Goal: Book appointment/travel/reservation

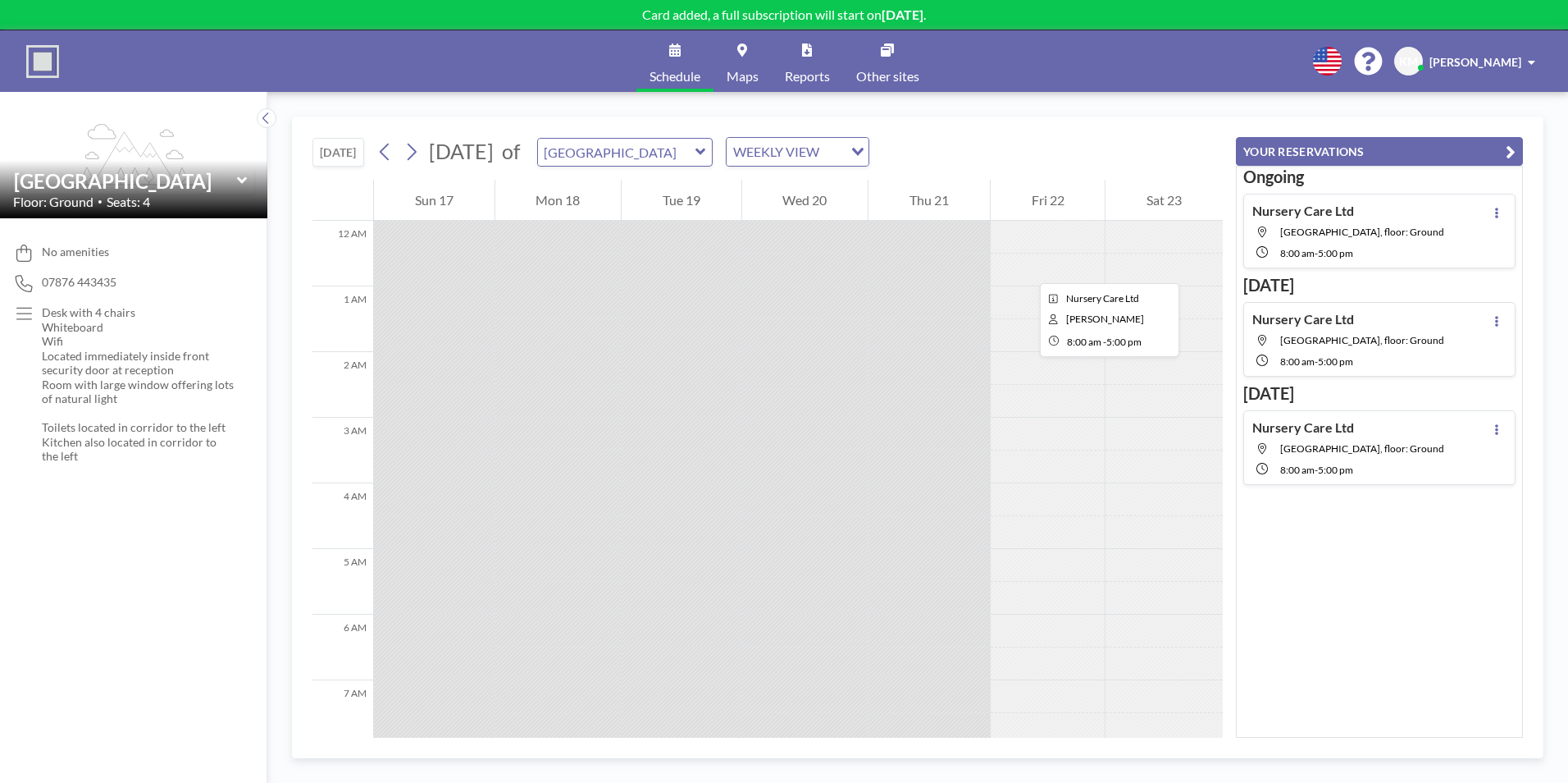
scroll to position [492, 0]
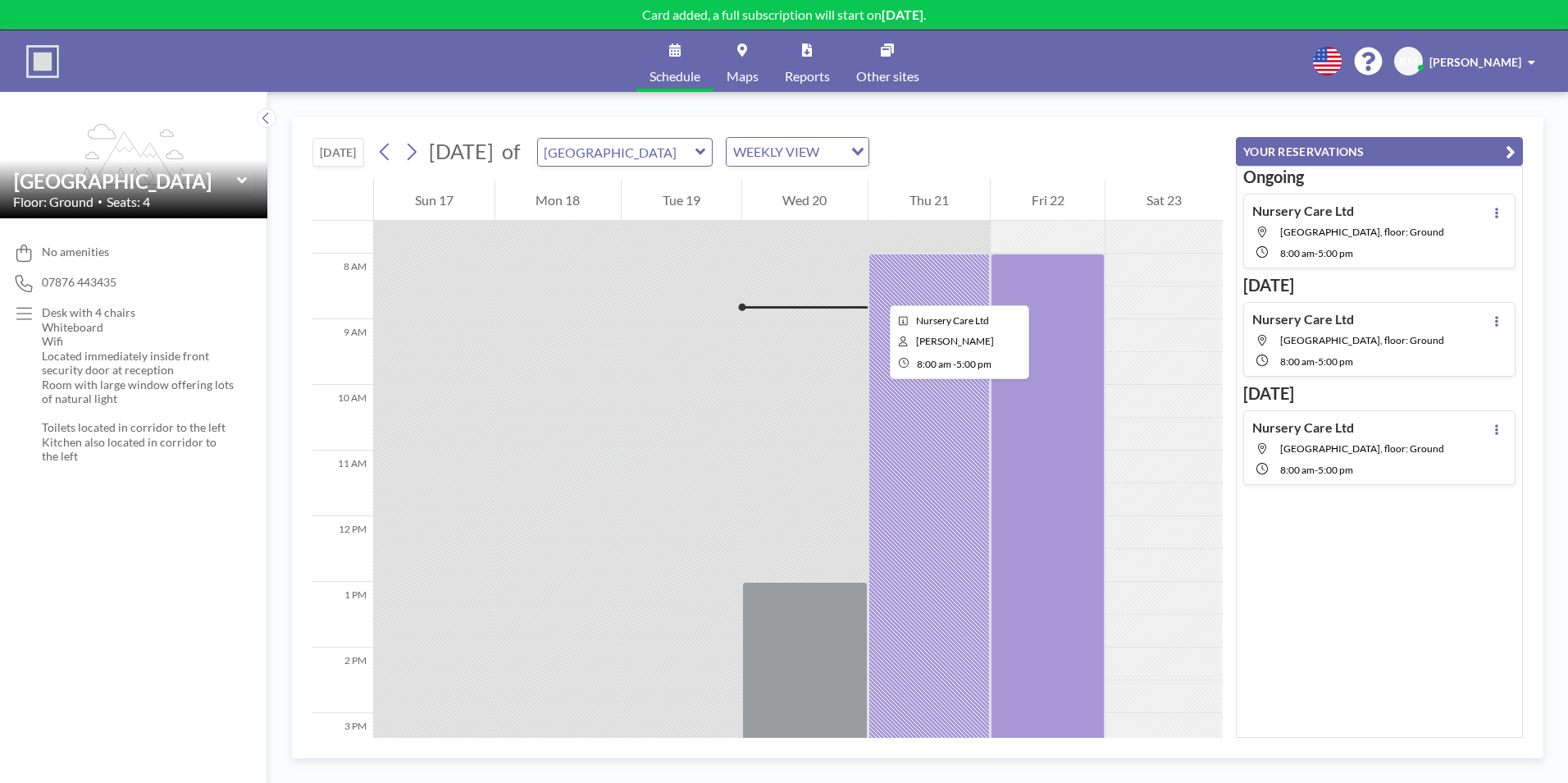
click at [877, 290] on div at bounding box center [929, 548] width 121 height 591
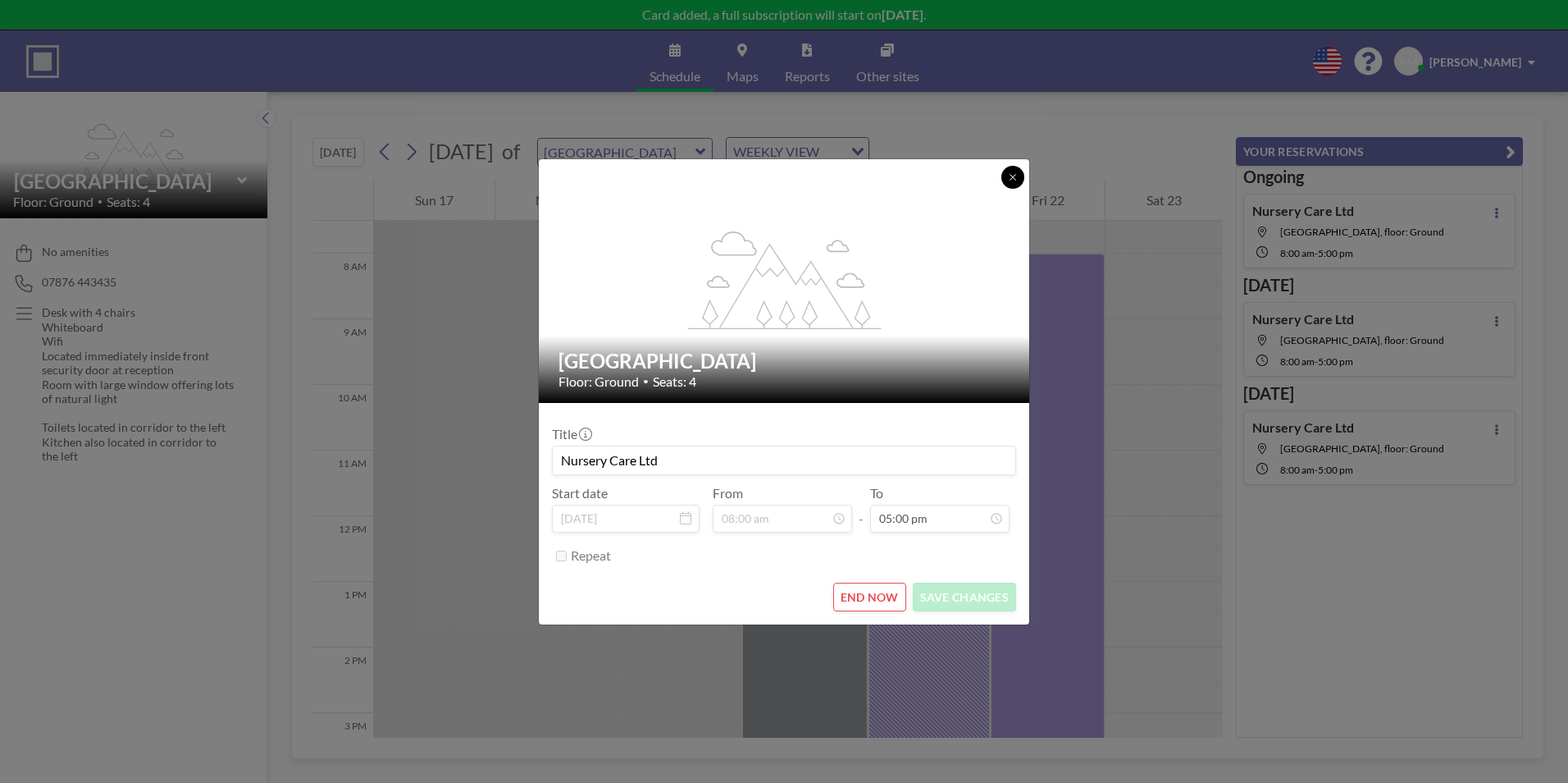
click at [1008, 183] on button at bounding box center [1013, 178] width 23 height 23
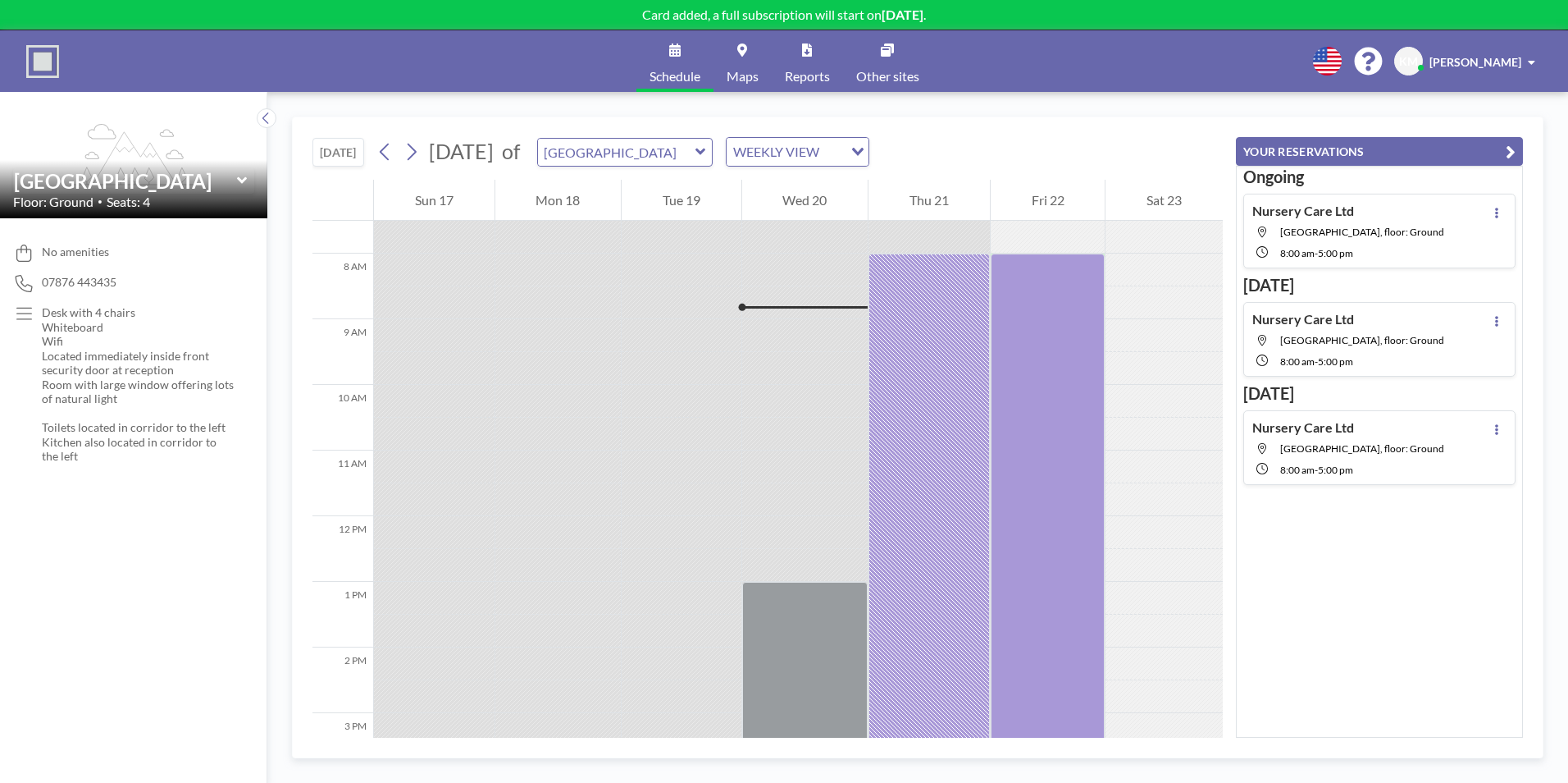
click at [1316, 359] on span "-" at bounding box center [1316, 361] width 3 height 13
click at [1032, 399] on div at bounding box center [1048, 548] width 114 height 591
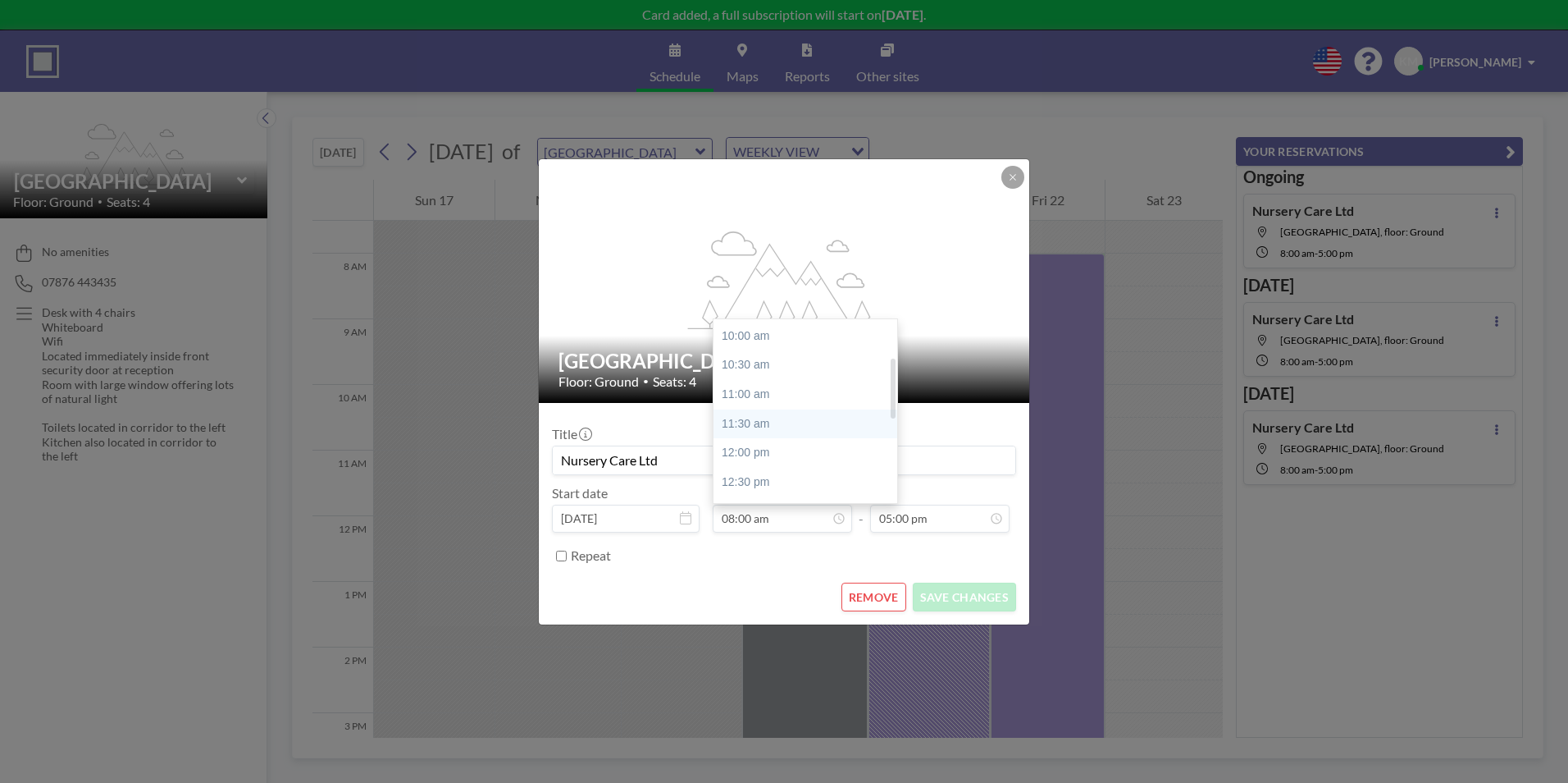
scroll to position [119, 0]
drag, startPoint x: 893, startPoint y: 374, endPoint x: 883, endPoint y: 412, distance: 39.3
click at [883, 412] on div "08:00 am 08:30 am 09:00 am 09:30 am 10:00 am 10:30 am 11:00 am 11:30 am 12:00 p…" at bounding box center [805, 410] width 183 height 183
click at [815, 396] on div "11:00 am" at bounding box center [810, 390] width 192 height 29
type input "11:00 am"
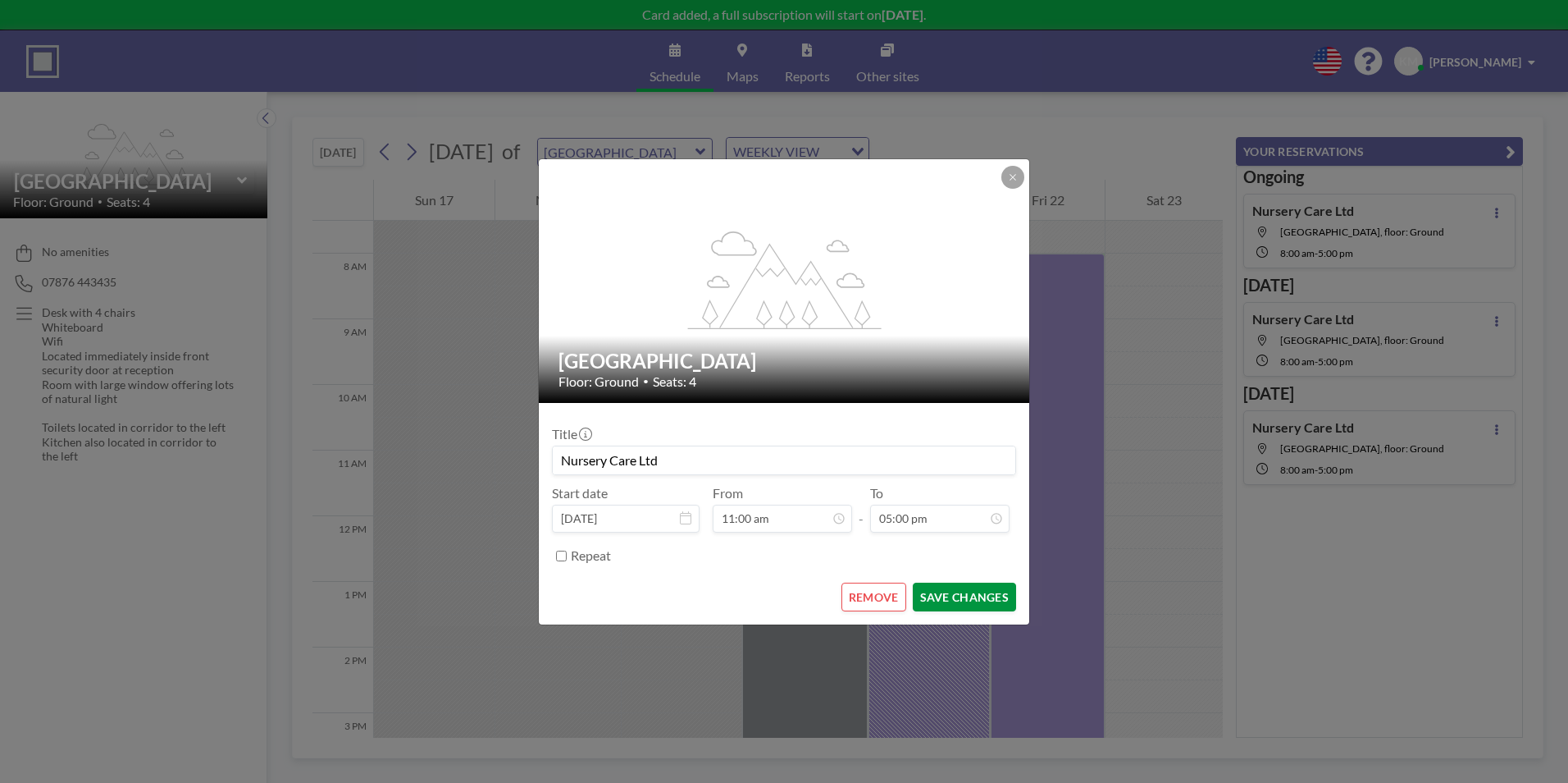
scroll to position [0, 0]
click at [947, 603] on button "SAVE CHANGES" at bounding box center [964, 597] width 104 height 29
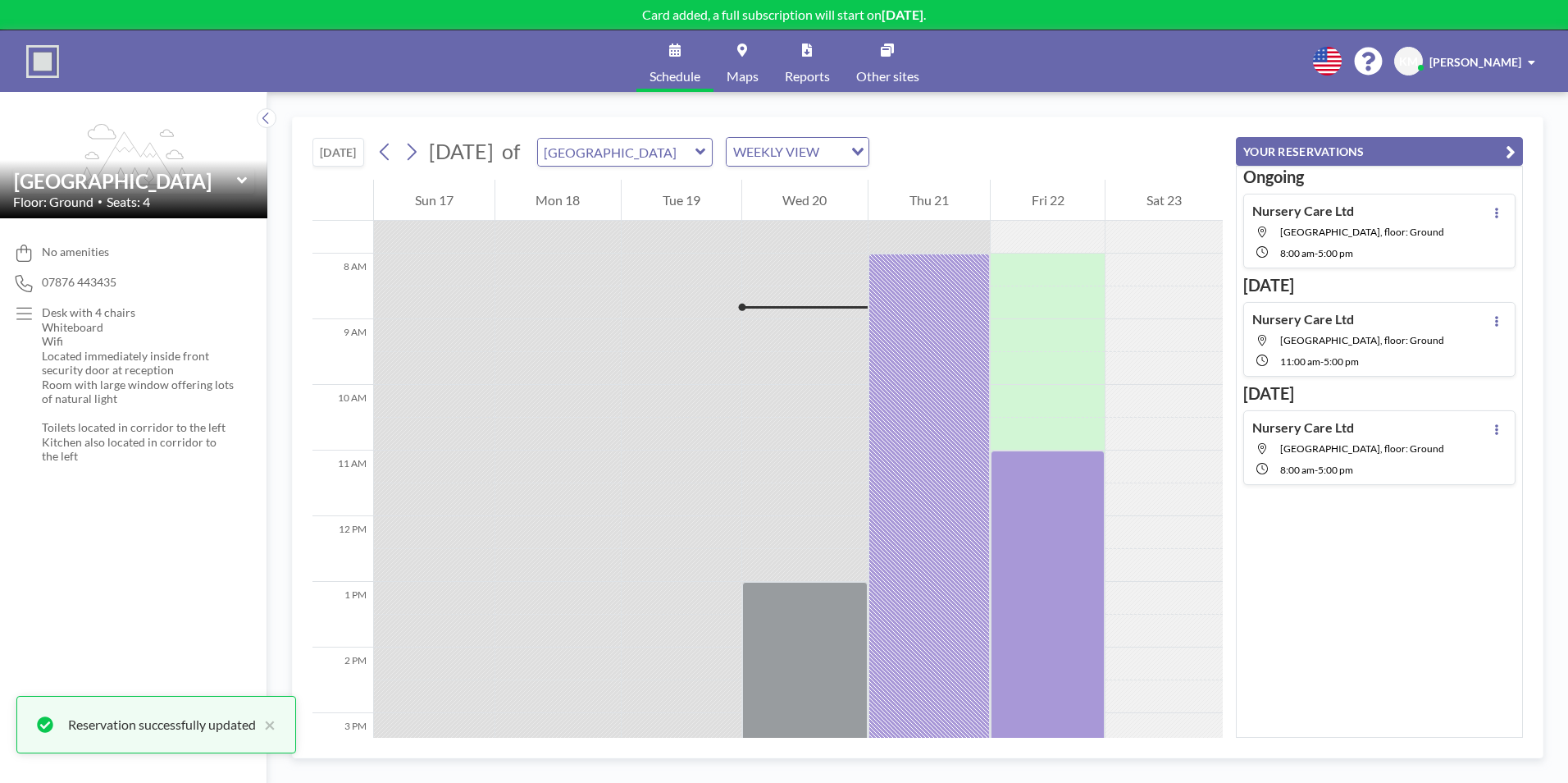
click at [1114, 524] on div at bounding box center [1164, 533] width 117 height 33
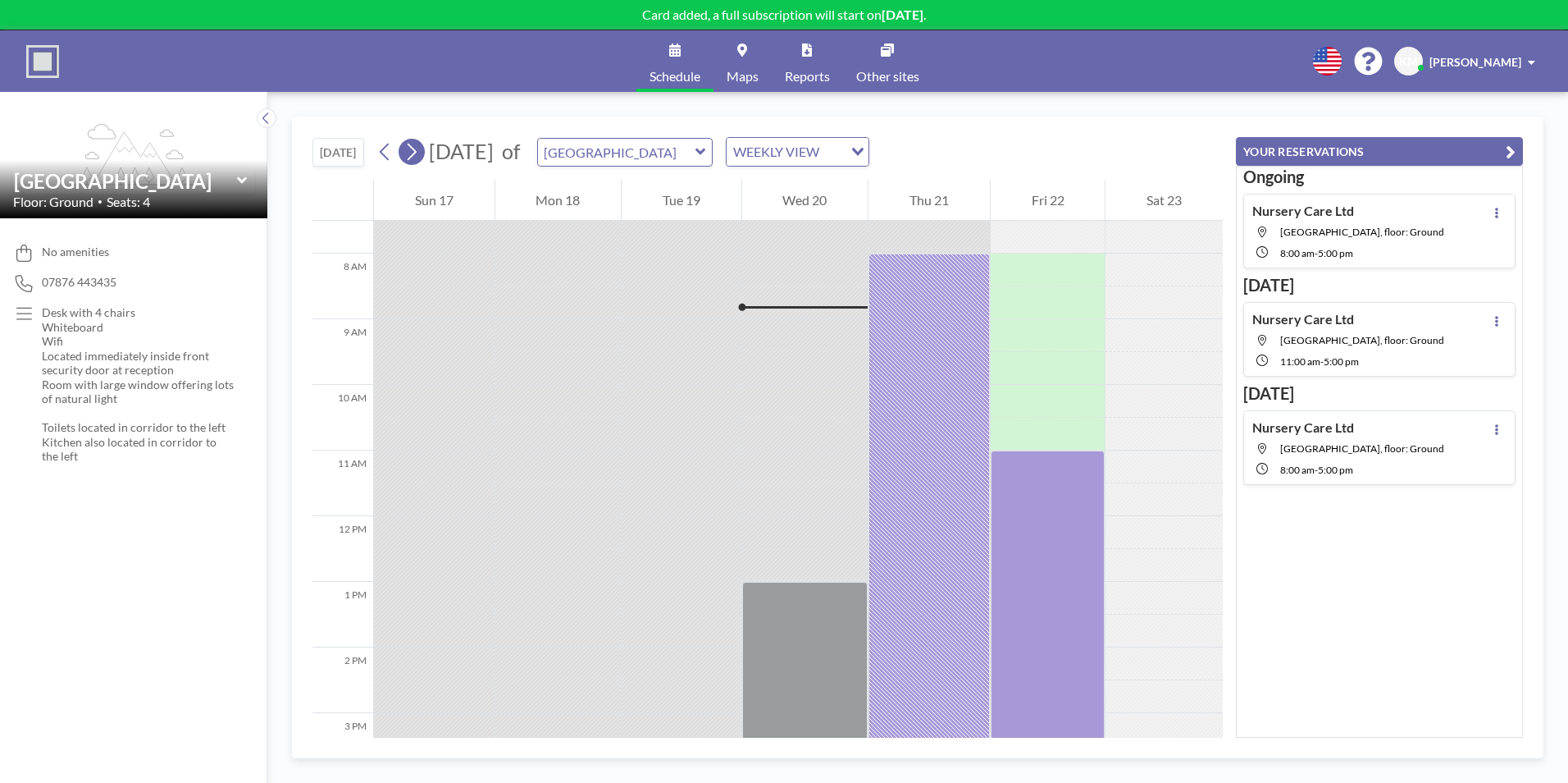
click at [405, 151] on button at bounding box center [411, 151] width 26 height 26
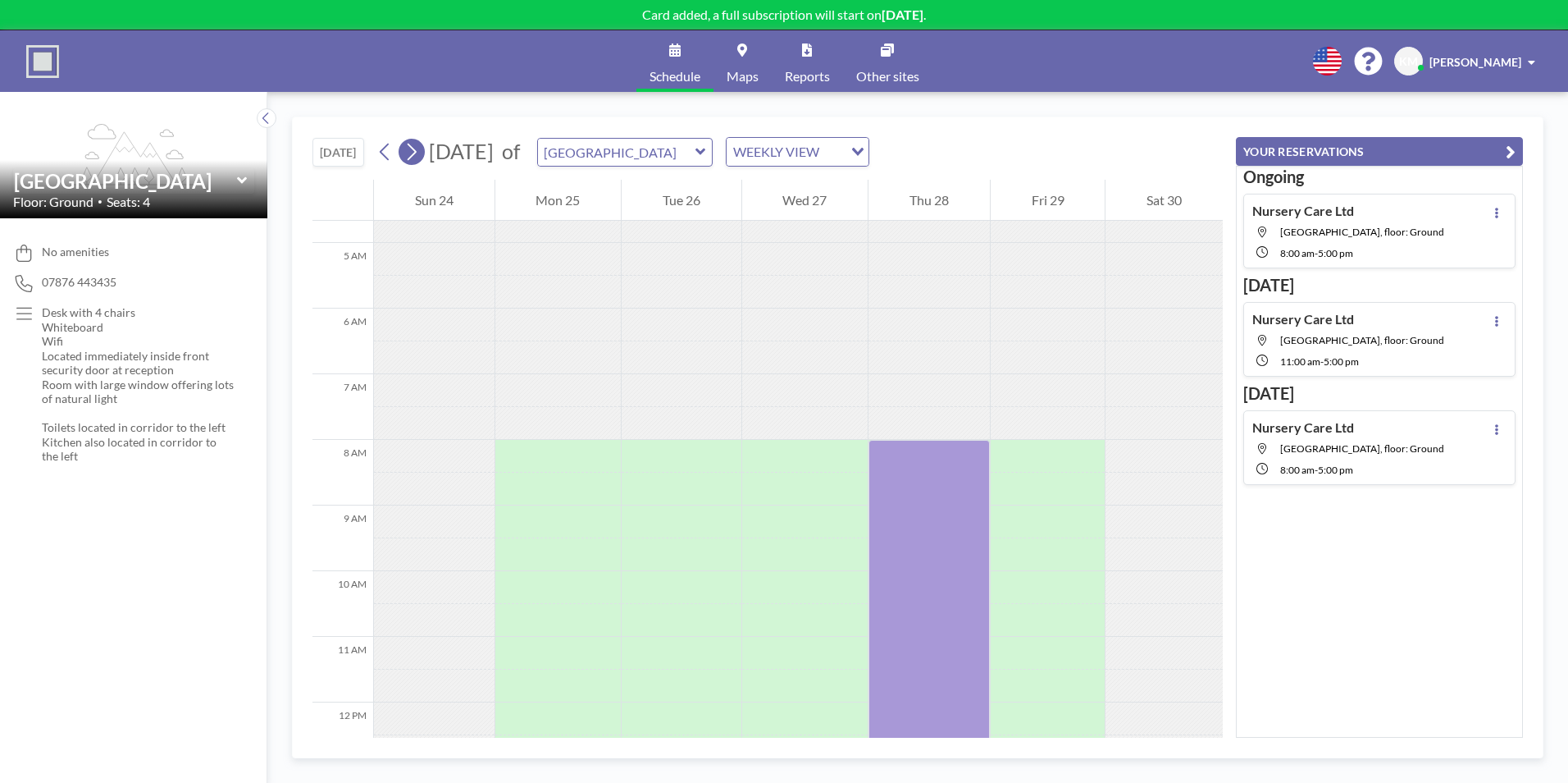
scroll to position [492, 0]
